Goal: Task Accomplishment & Management: Use online tool/utility

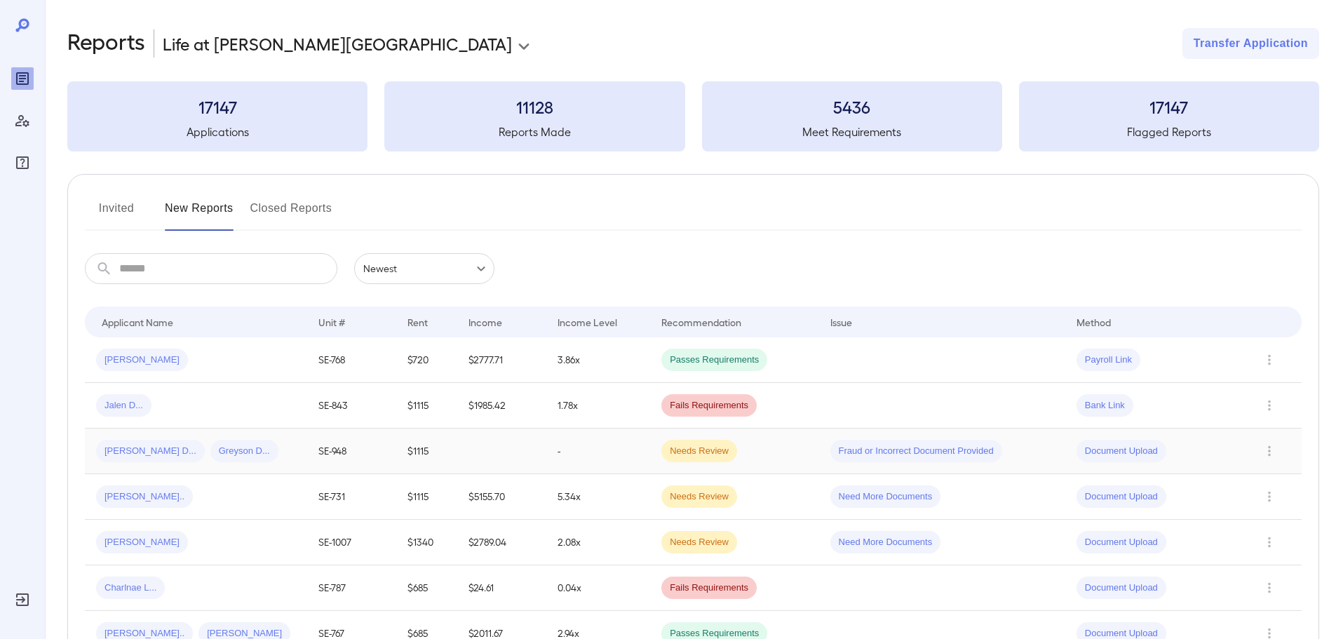
click at [792, 462] on td "Needs Review" at bounding box center [734, 451] width 168 height 46
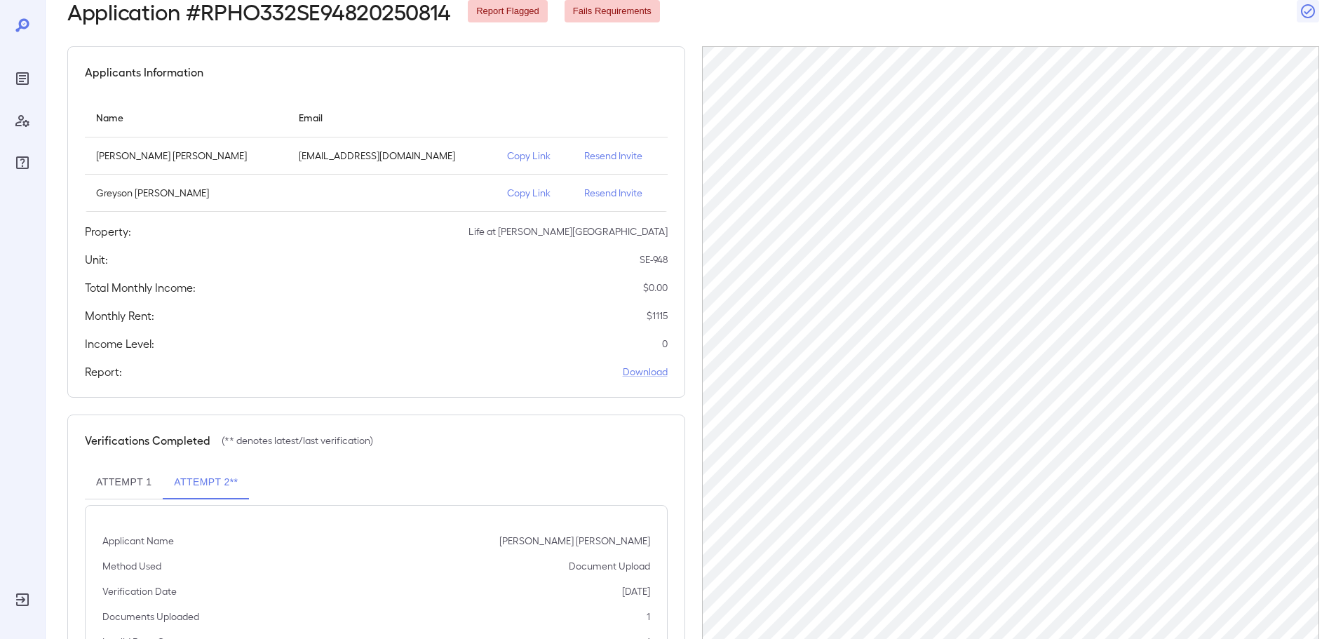
scroll to position [38, 0]
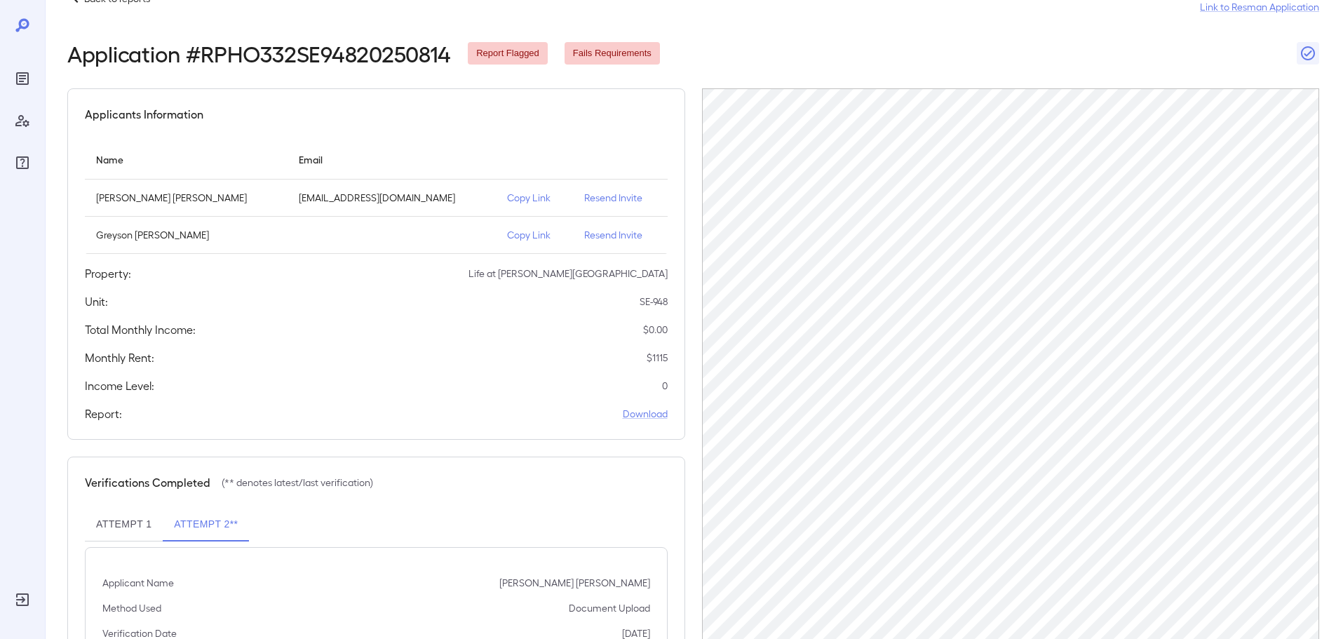
drag, startPoint x: 508, startPoint y: 196, endPoint x: 519, endPoint y: 191, distance: 12.5
click at [508, 196] on p "Copy Link" at bounding box center [534, 198] width 55 height 14
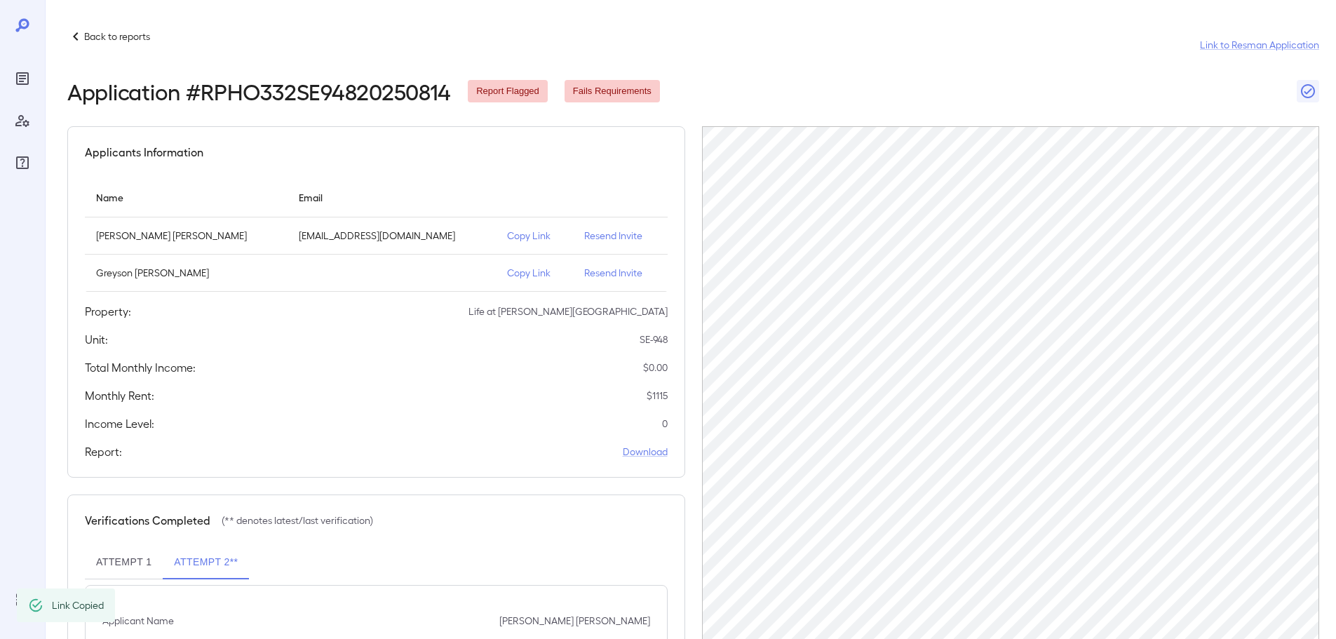
click at [121, 39] on p "Back to reports" at bounding box center [117, 36] width 66 height 14
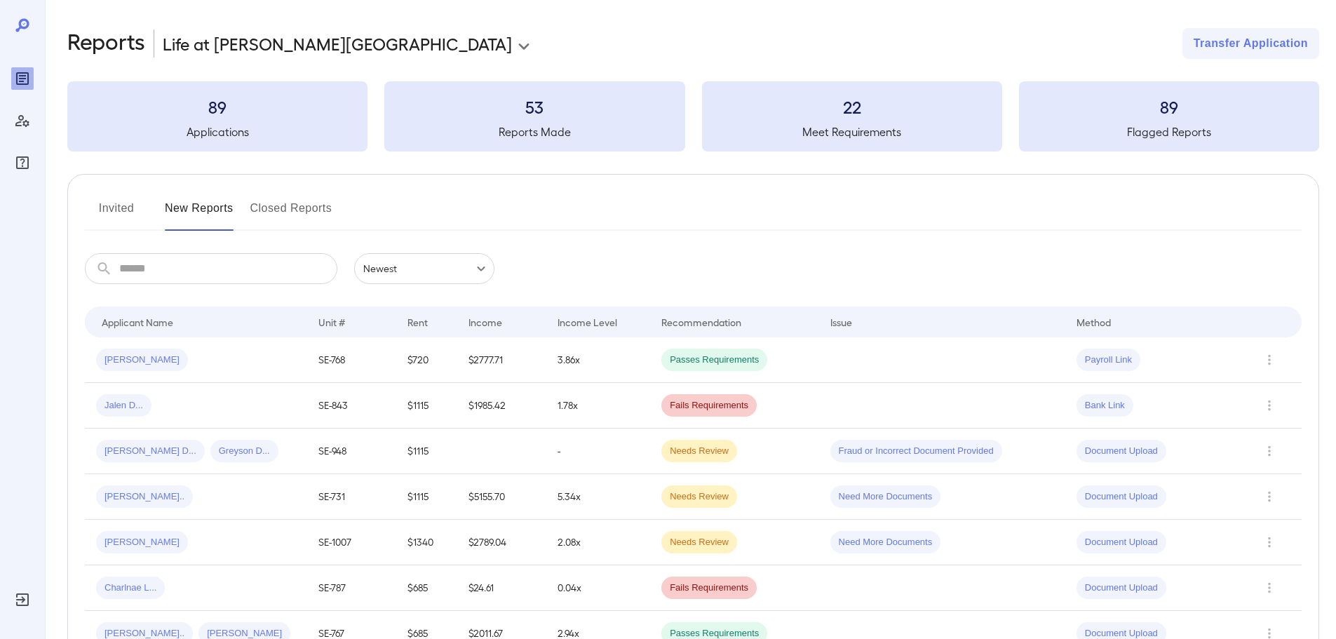
scroll to position [351, 0]
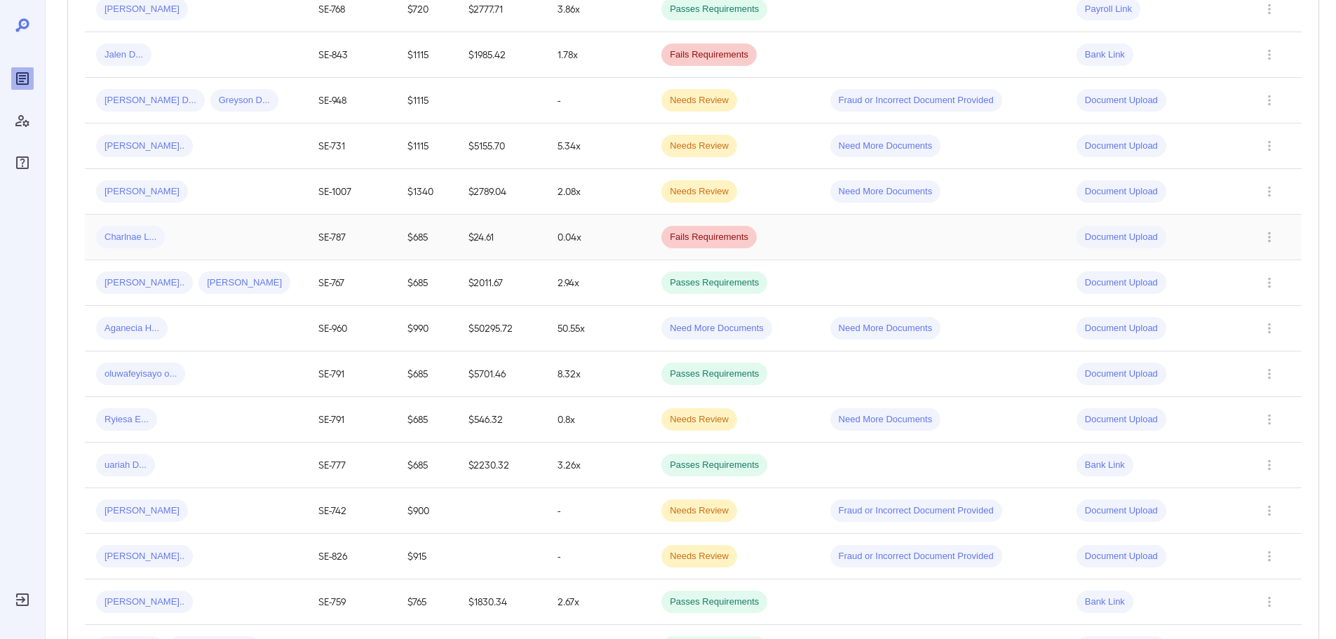
click at [193, 238] on div "Charlnae L..." at bounding box center [196, 237] width 200 height 22
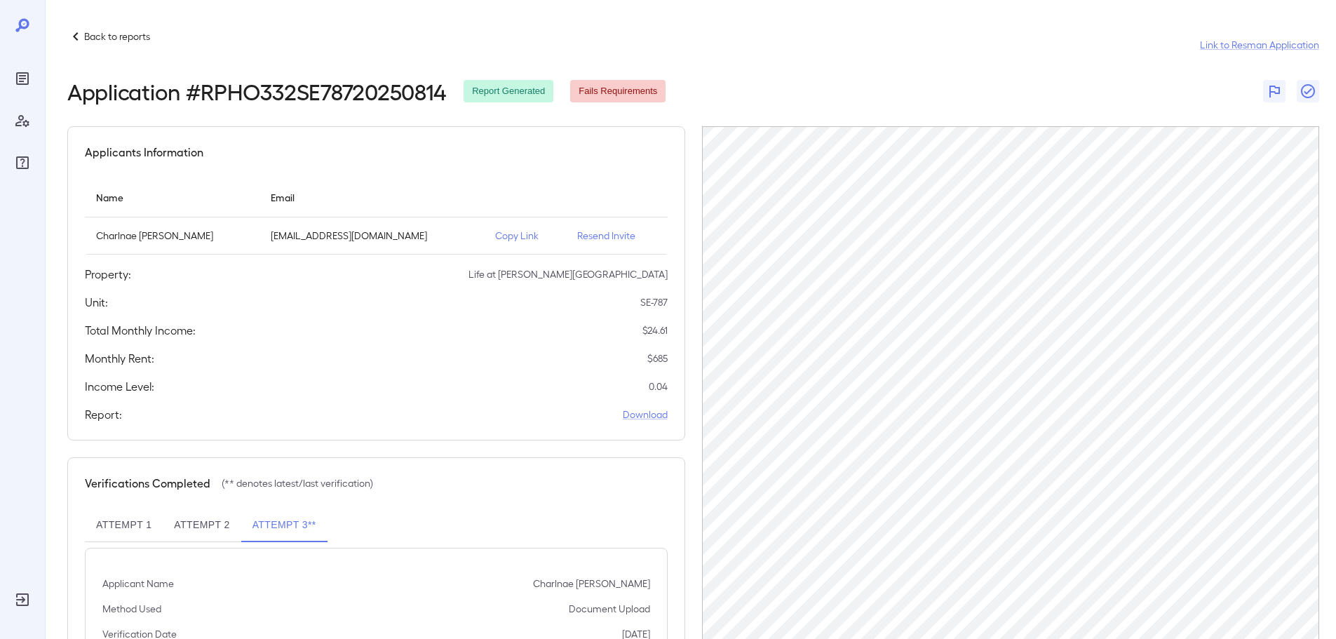
click at [120, 40] on p "Back to reports" at bounding box center [117, 36] width 66 height 14
